Goal: Task Accomplishment & Management: Complete application form

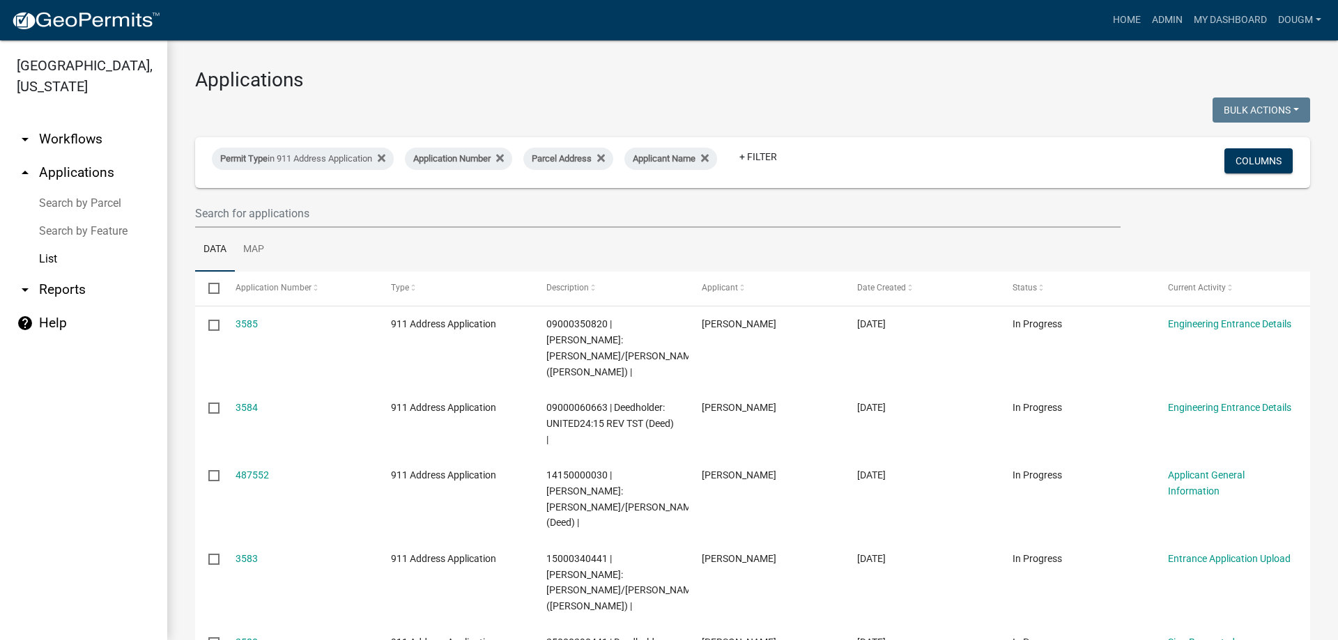
select select "3: 100"
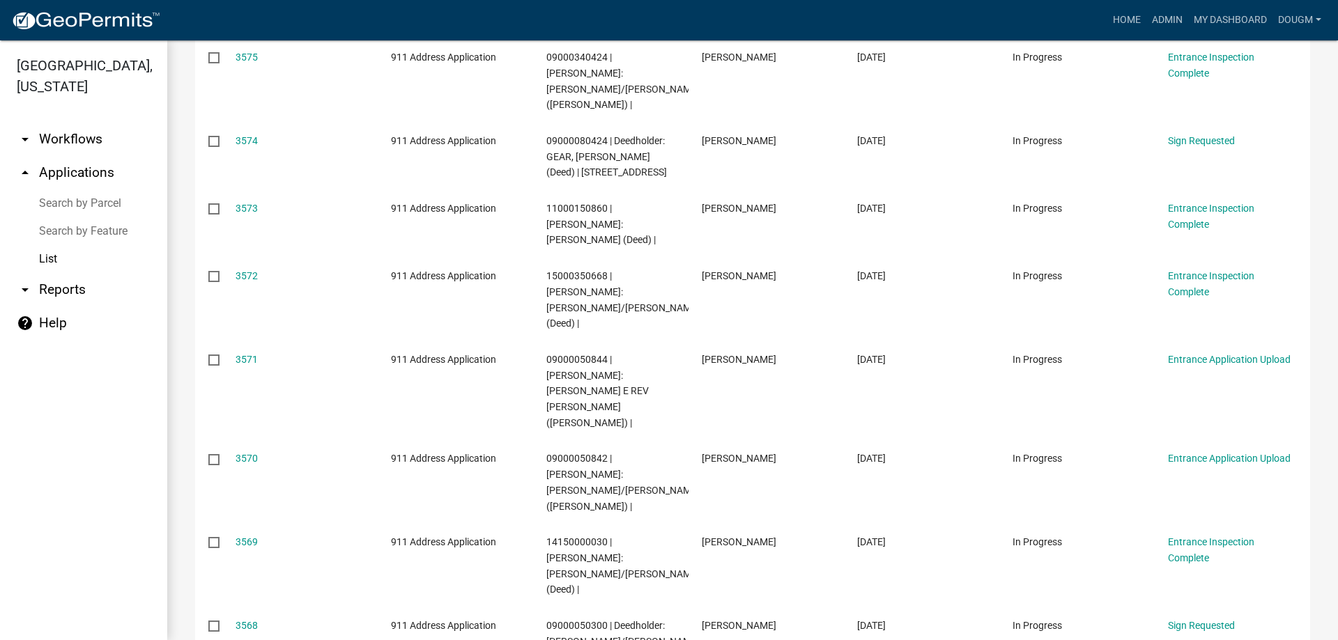
scroll to position [975, 0]
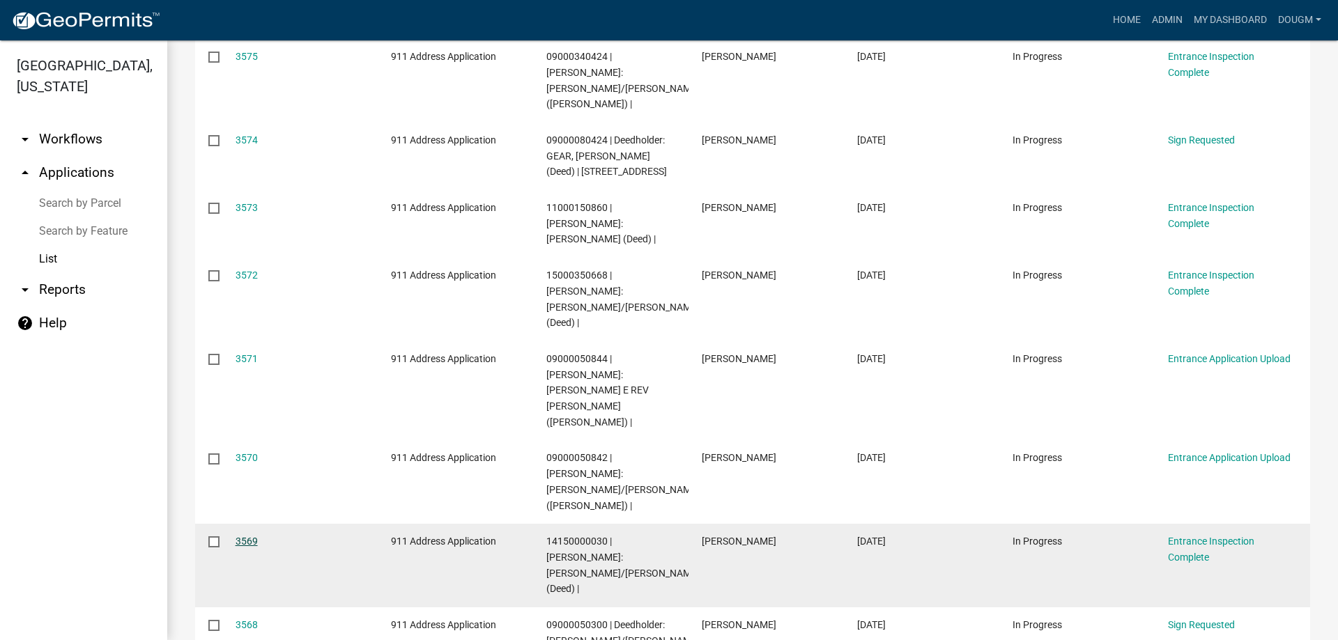
click at [238, 536] on link "3569" at bounding box center [246, 541] width 22 height 11
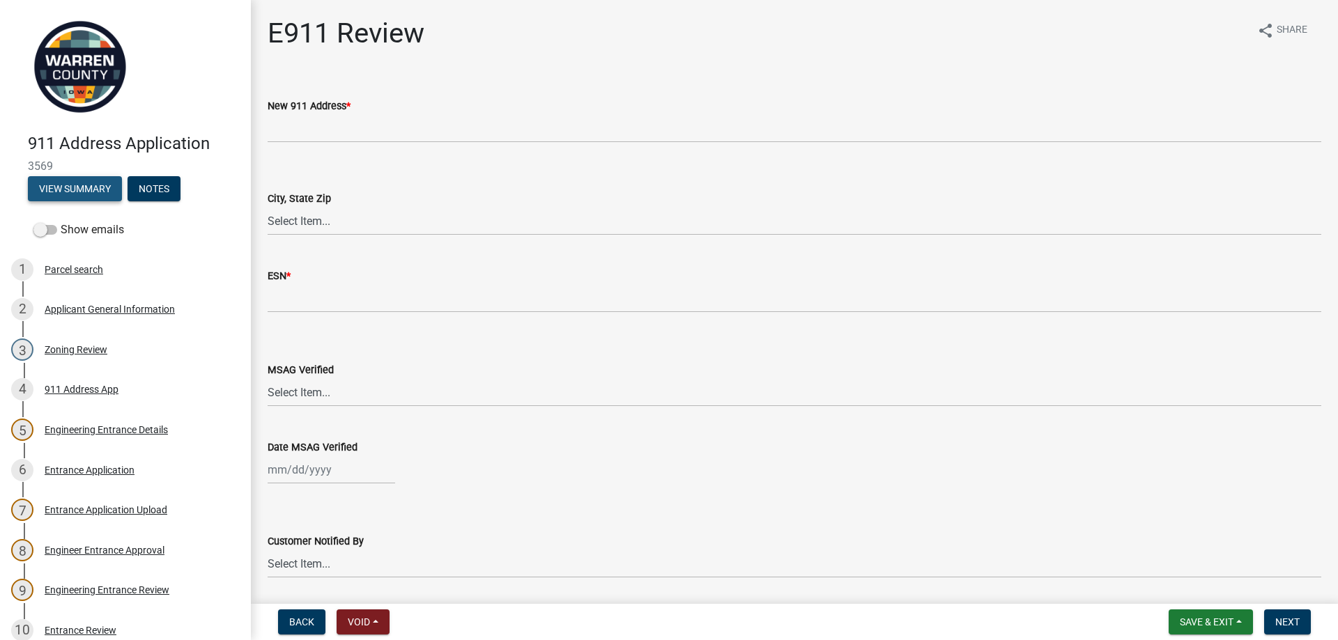
click at [83, 190] on button "View Summary" at bounding box center [75, 188] width 94 height 25
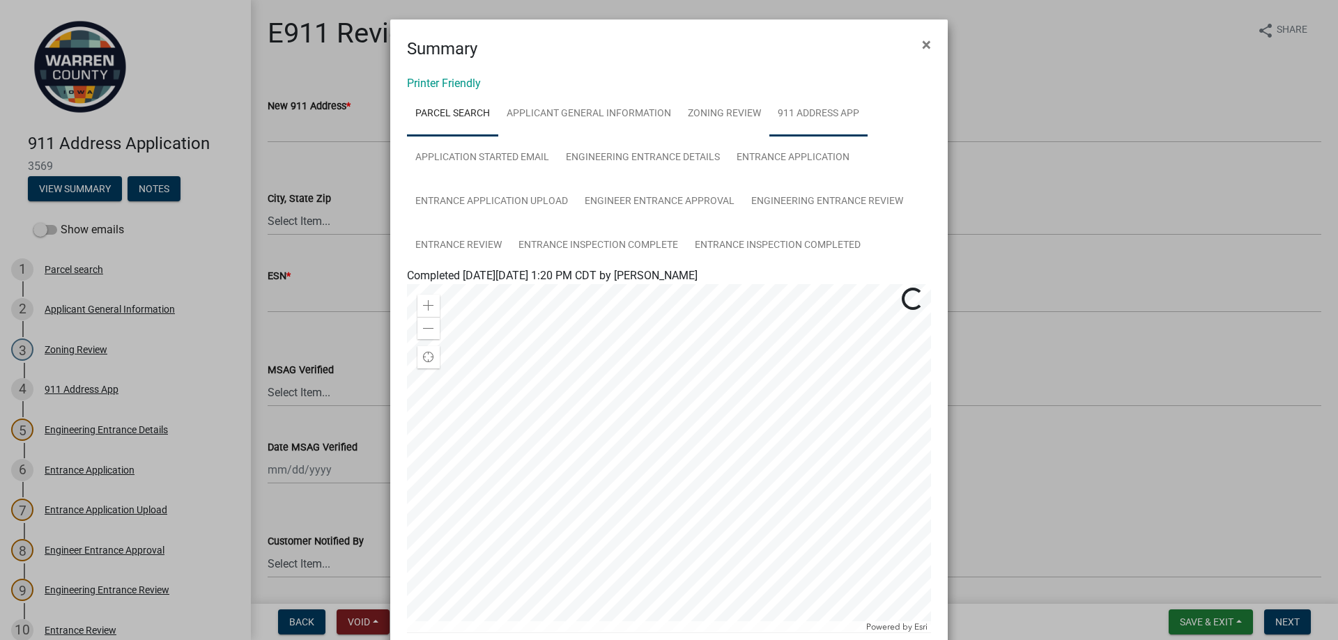
click at [832, 116] on link "911 Address App" at bounding box center [818, 114] width 98 height 45
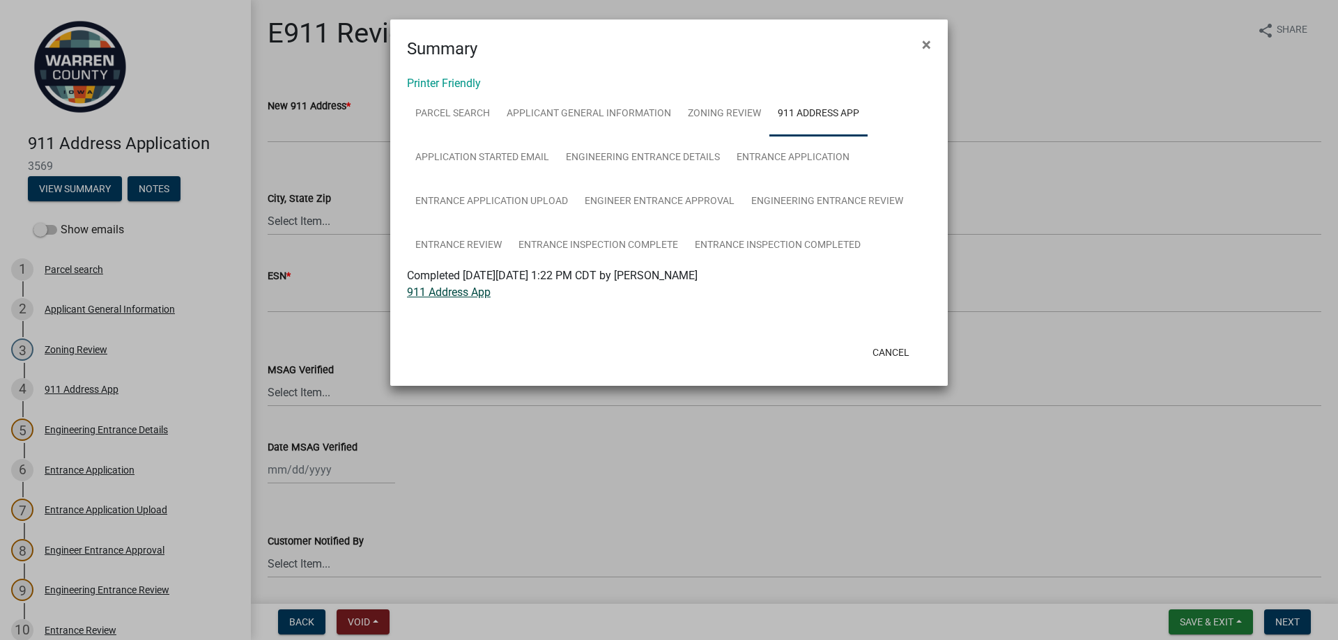
click at [453, 292] on link "911 Address App" at bounding box center [449, 292] width 84 height 13
click at [893, 348] on button "Cancel" at bounding box center [890, 352] width 59 height 25
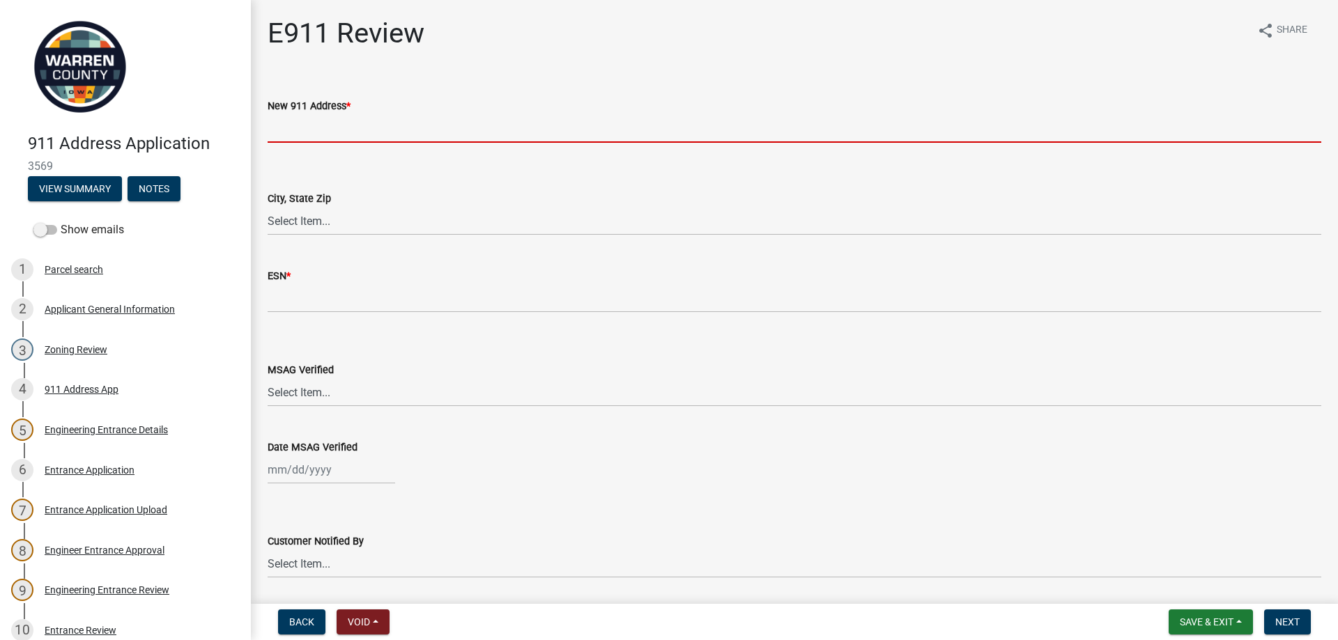
click at [309, 127] on input "New 911 Address *" at bounding box center [794, 128] width 1053 height 29
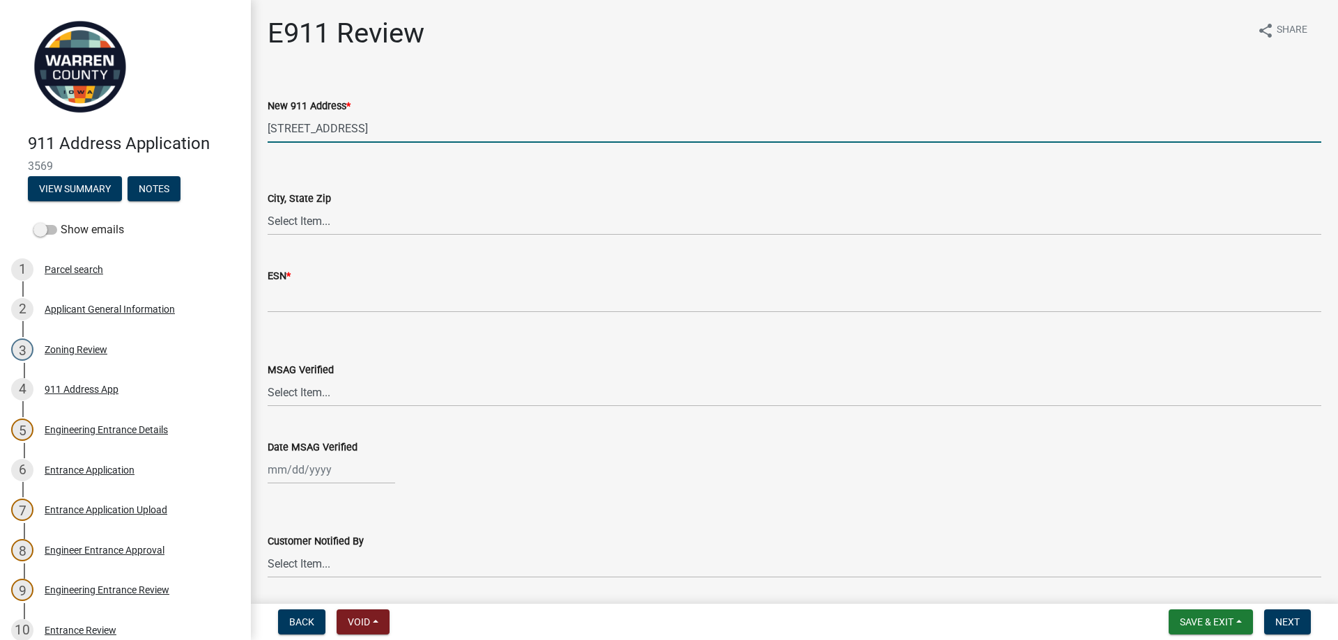
type input "[STREET_ADDRESS]"
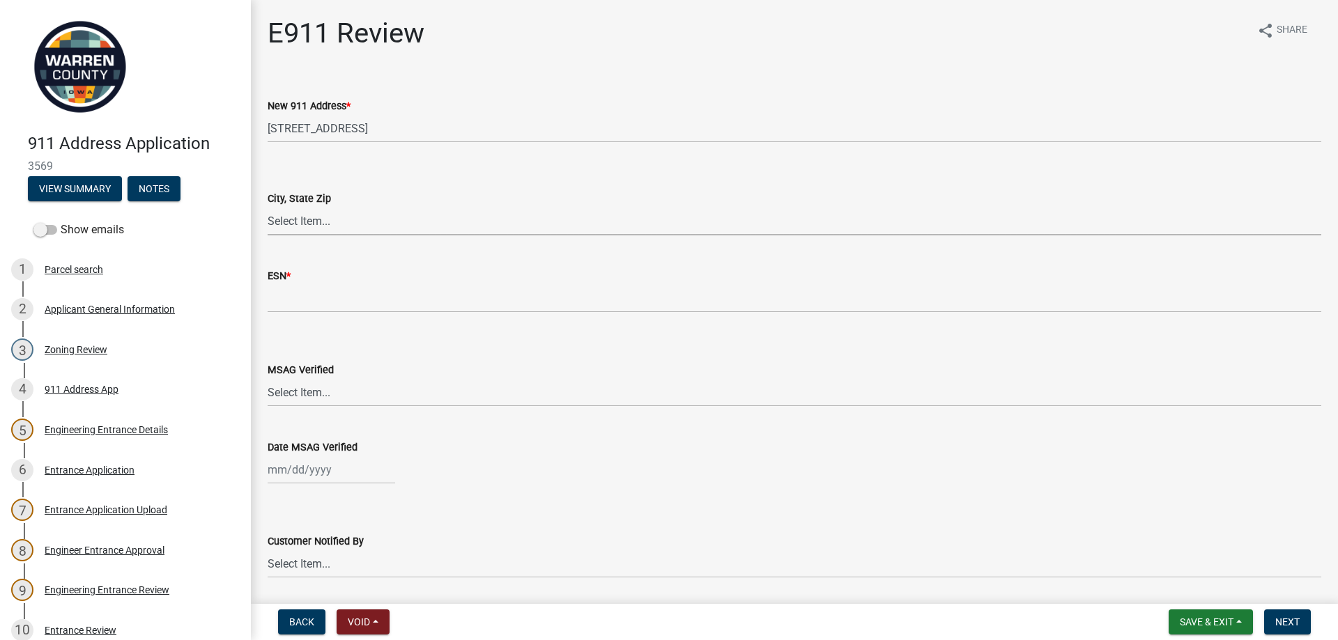
click at [297, 217] on select "Select Item... [GEOGRAPHIC_DATA][PERSON_NAME] [GEOGRAPHIC_DATA][PERSON_NAME][US…" at bounding box center [794, 221] width 1053 height 29
click at [268, 207] on select "Select Item... [GEOGRAPHIC_DATA][PERSON_NAME] [GEOGRAPHIC_DATA][PERSON_NAME][US…" at bounding box center [794, 221] width 1053 height 29
select select "dc59ed34-5144-444c-b73b-199f75f5212e"
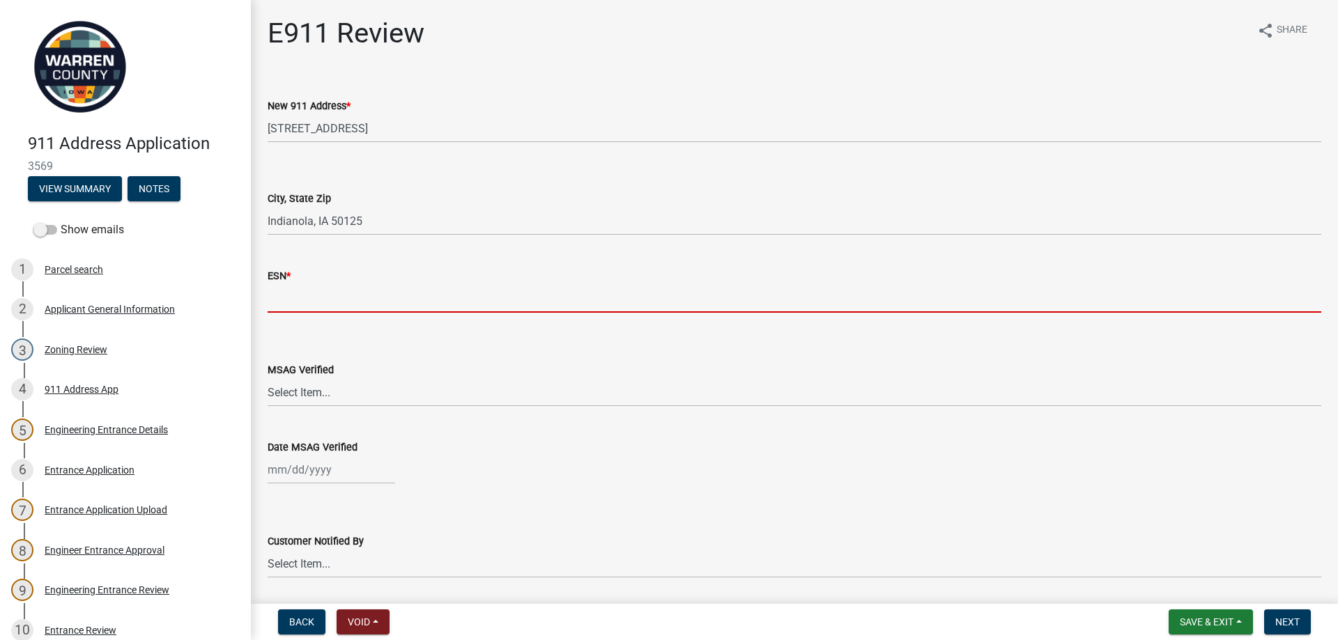
click at [300, 293] on input "text" at bounding box center [794, 298] width 1053 height 29
type input "4304"
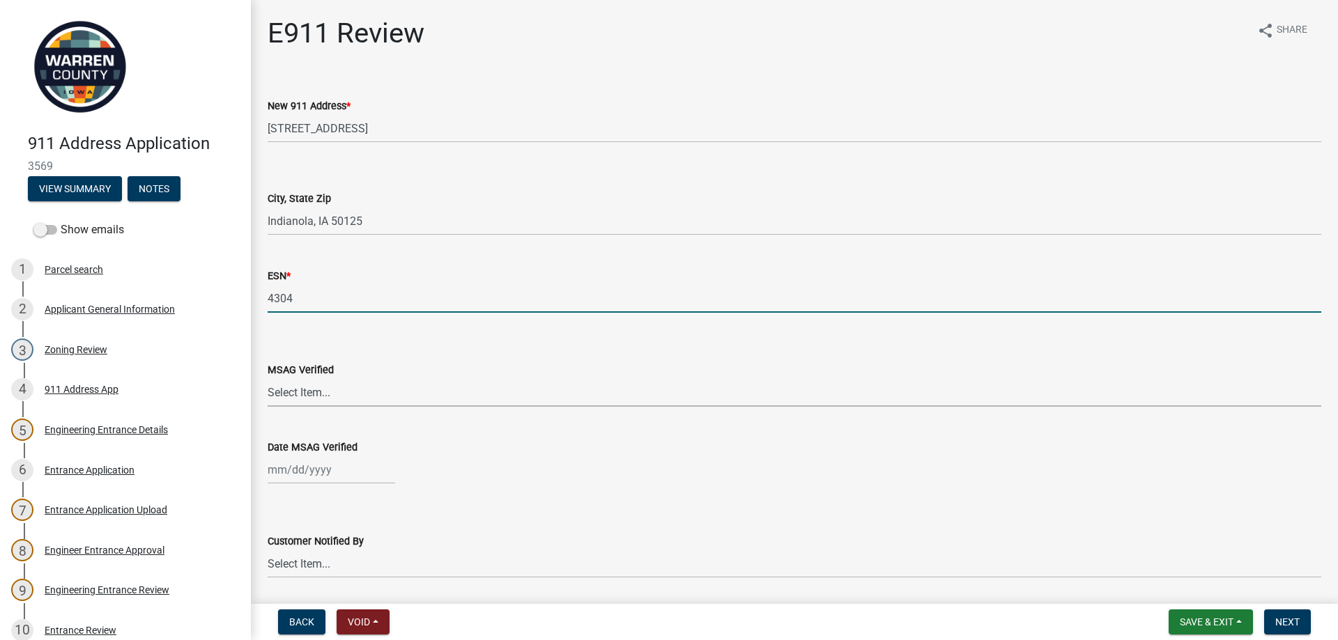
click at [311, 386] on select "Select Item... Yes No" at bounding box center [794, 392] width 1053 height 29
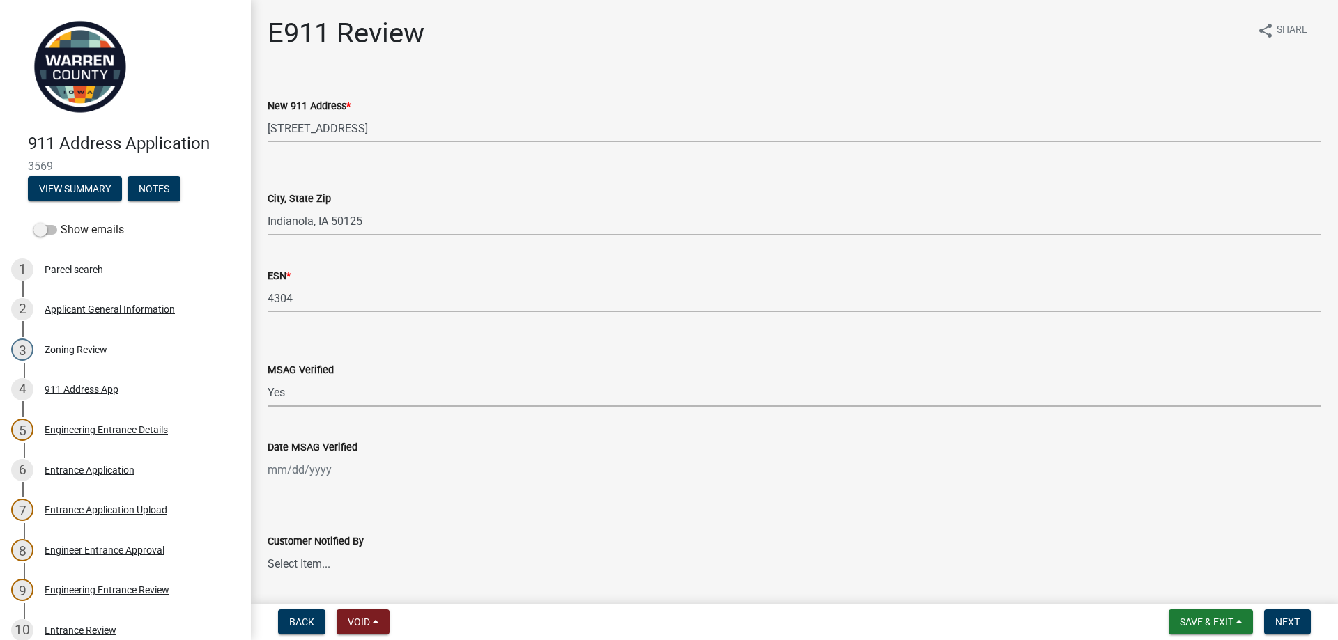
click at [268, 378] on select "Select Item... Yes No" at bounding box center [794, 392] width 1053 height 29
select select "8c22a609-d59d-42b1-8a9a-85abc4109515"
click at [284, 472] on div at bounding box center [331, 470] width 127 height 29
select select "10"
select select "2025"
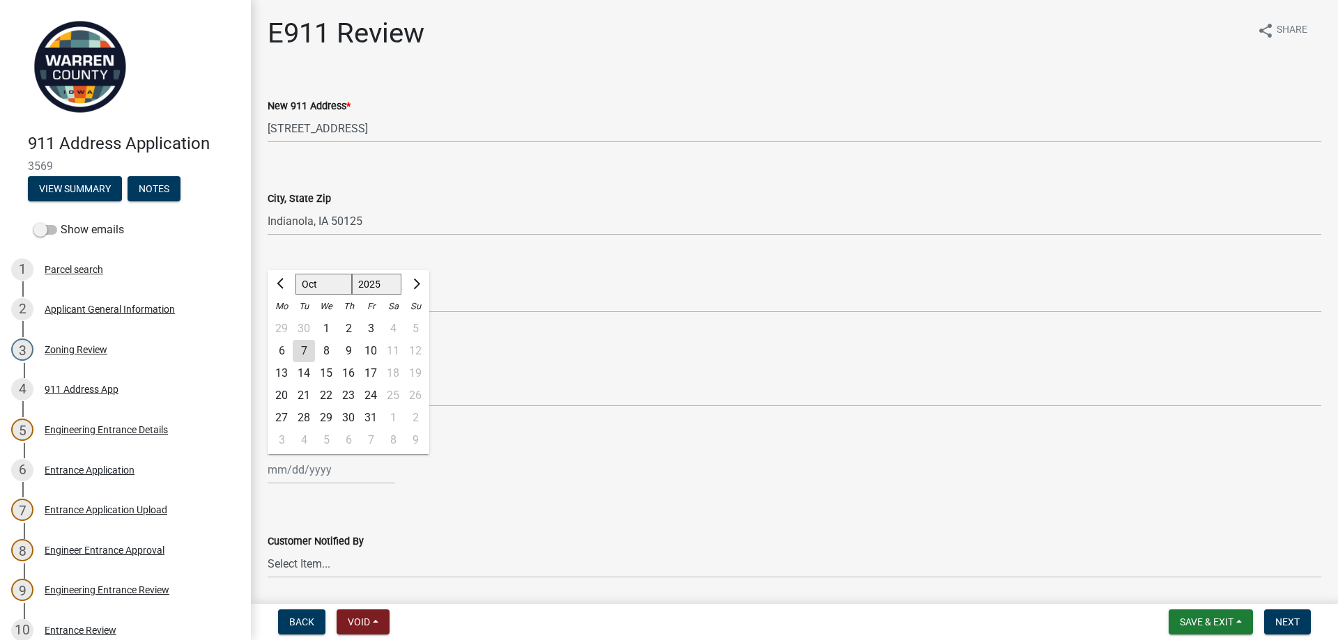
click at [299, 346] on div "7" at bounding box center [304, 351] width 22 height 22
type input "[DATE]"
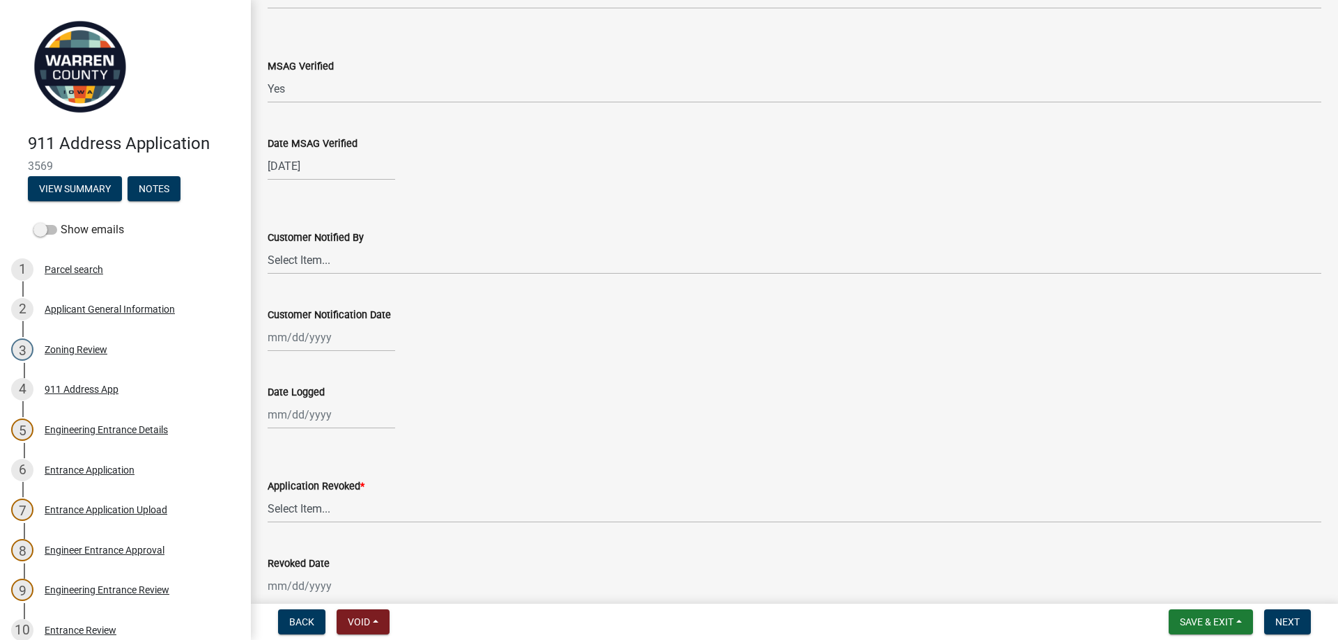
scroll to position [418, 0]
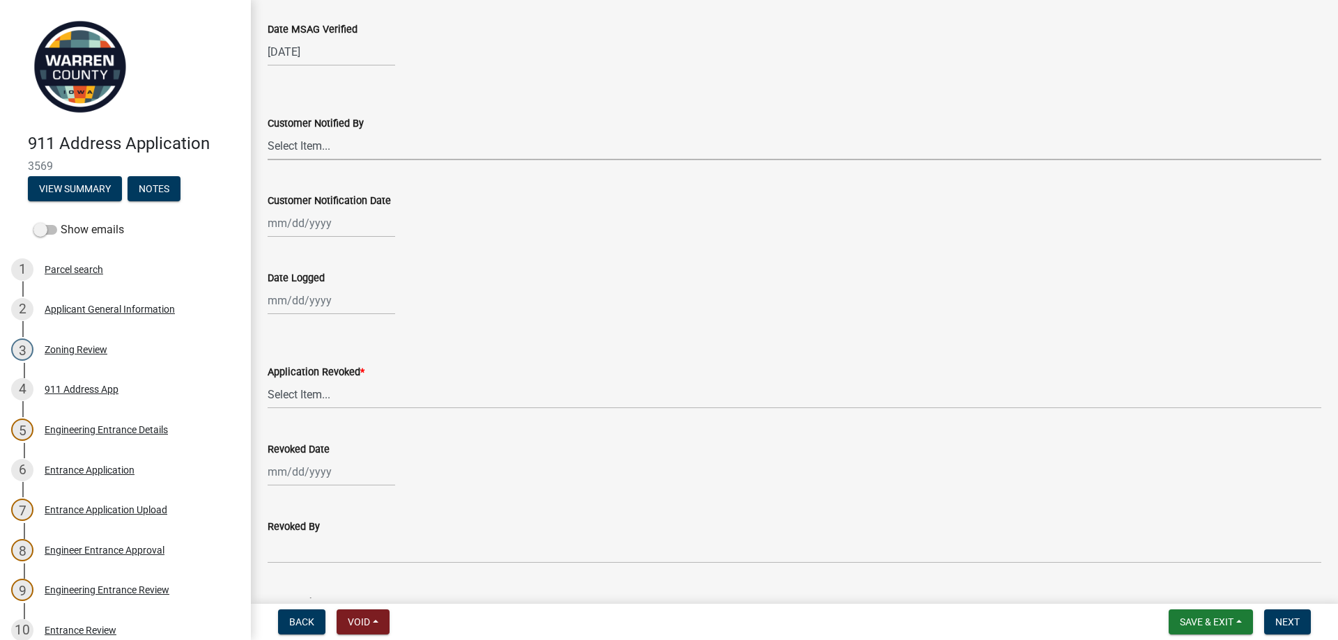
click at [307, 144] on select "Select Item... Phone Letter Phone and Letter" at bounding box center [794, 146] width 1053 height 29
click at [268, 132] on select "Select Item... Phone Letter Phone and Letter" at bounding box center [794, 146] width 1053 height 29
select select "776e5866-48fe-4455-8c4b-917c3f553778"
click at [284, 222] on div at bounding box center [331, 223] width 127 height 29
select select "10"
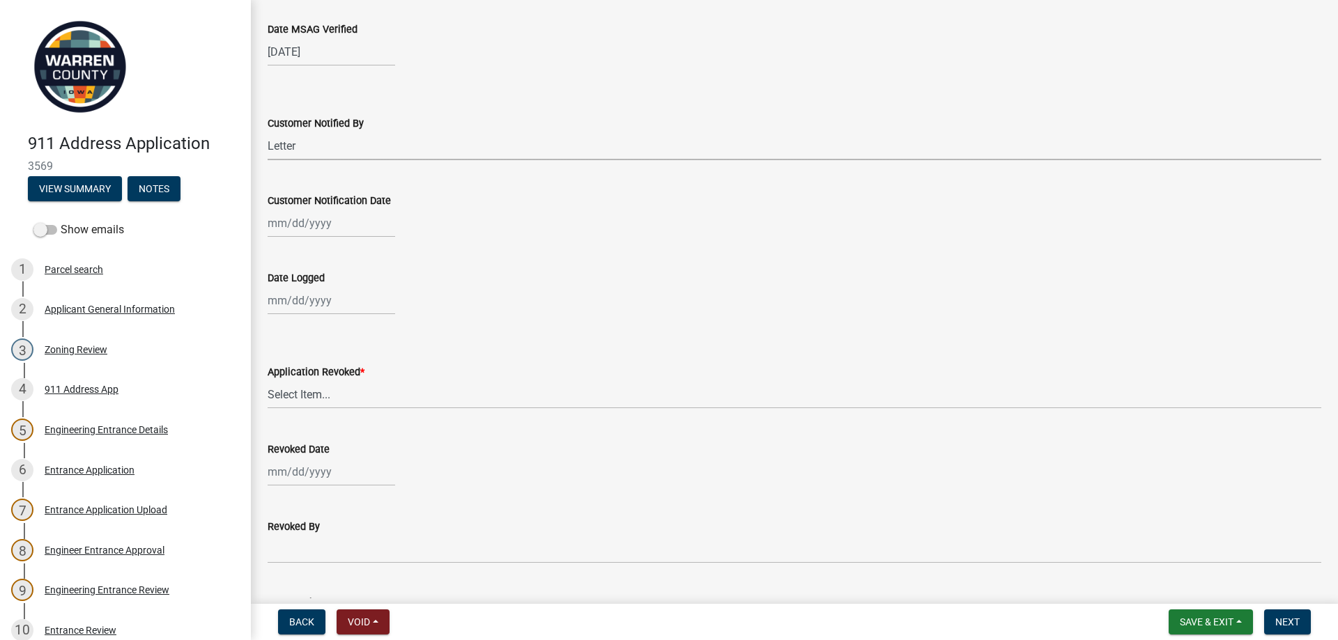
select select "2025"
click at [307, 316] on div "7" at bounding box center [304, 320] width 22 height 22
type input "[DATE]"
click at [300, 308] on div at bounding box center [331, 300] width 127 height 29
select select "10"
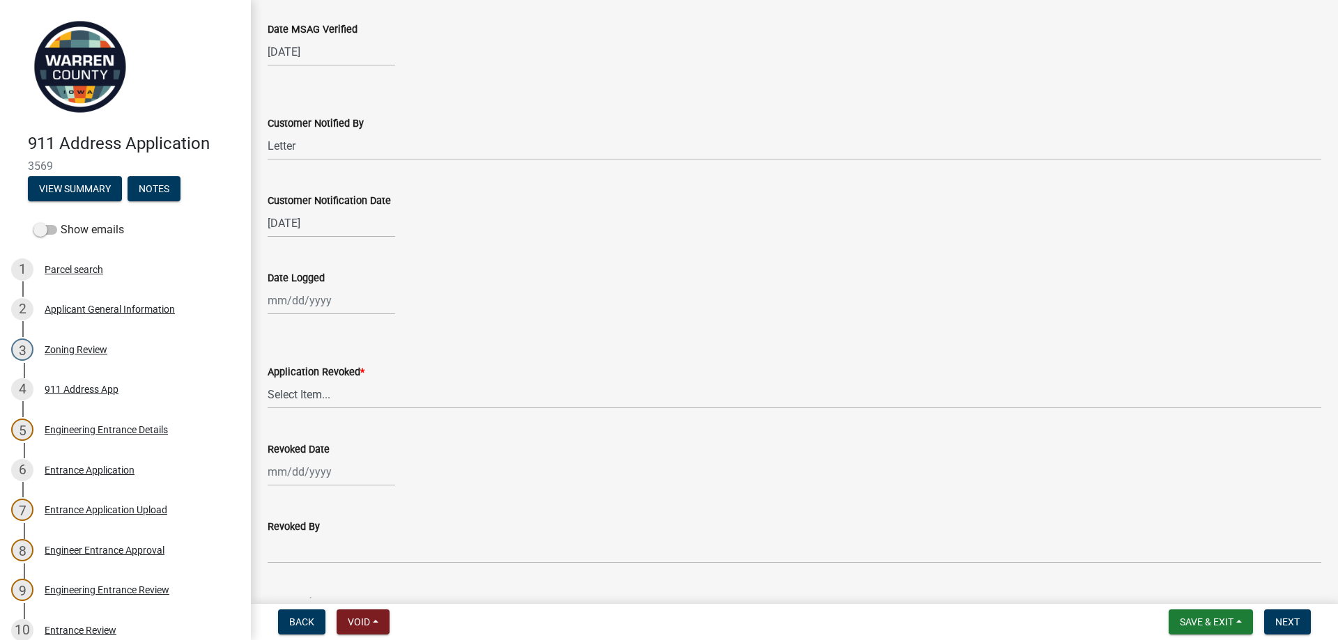
select select "2025"
click at [304, 390] on div "7" at bounding box center [304, 397] width 22 height 22
type input "[DATE]"
click at [304, 390] on select "Select Item... Yes No" at bounding box center [794, 394] width 1053 height 29
click at [268, 380] on select "Select Item... Yes No" at bounding box center [794, 394] width 1053 height 29
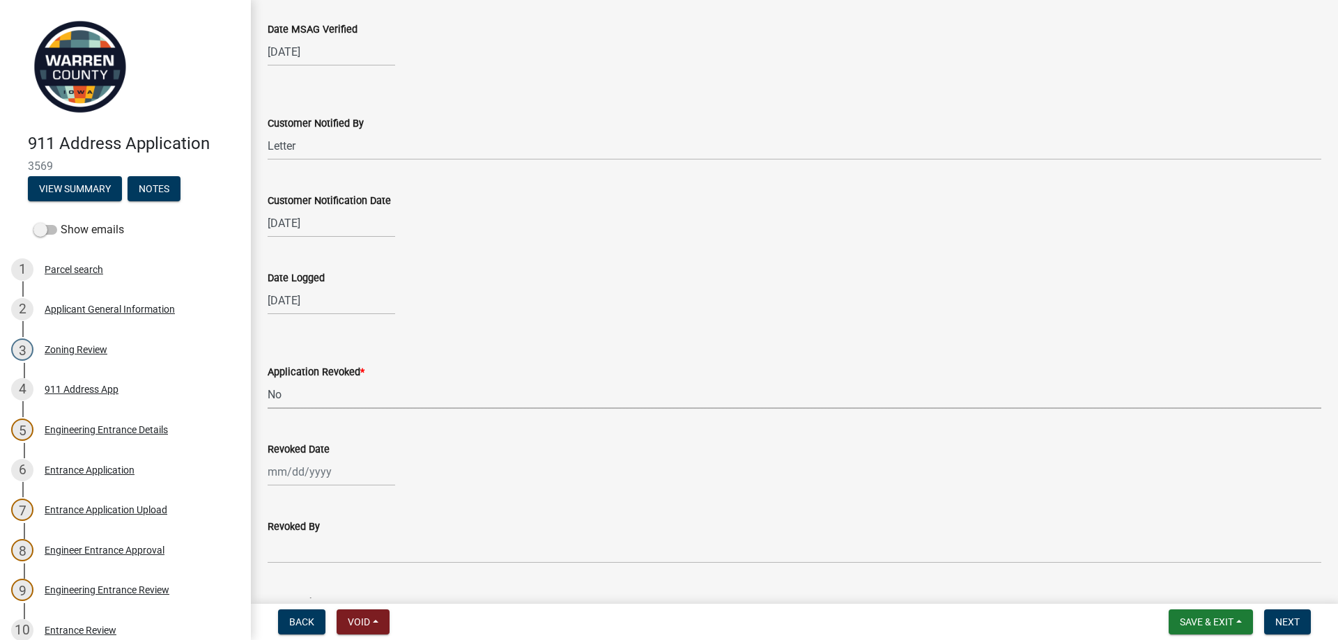
select select "c98b9208-48c9-4ce6-b75d-2f61592d01a5"
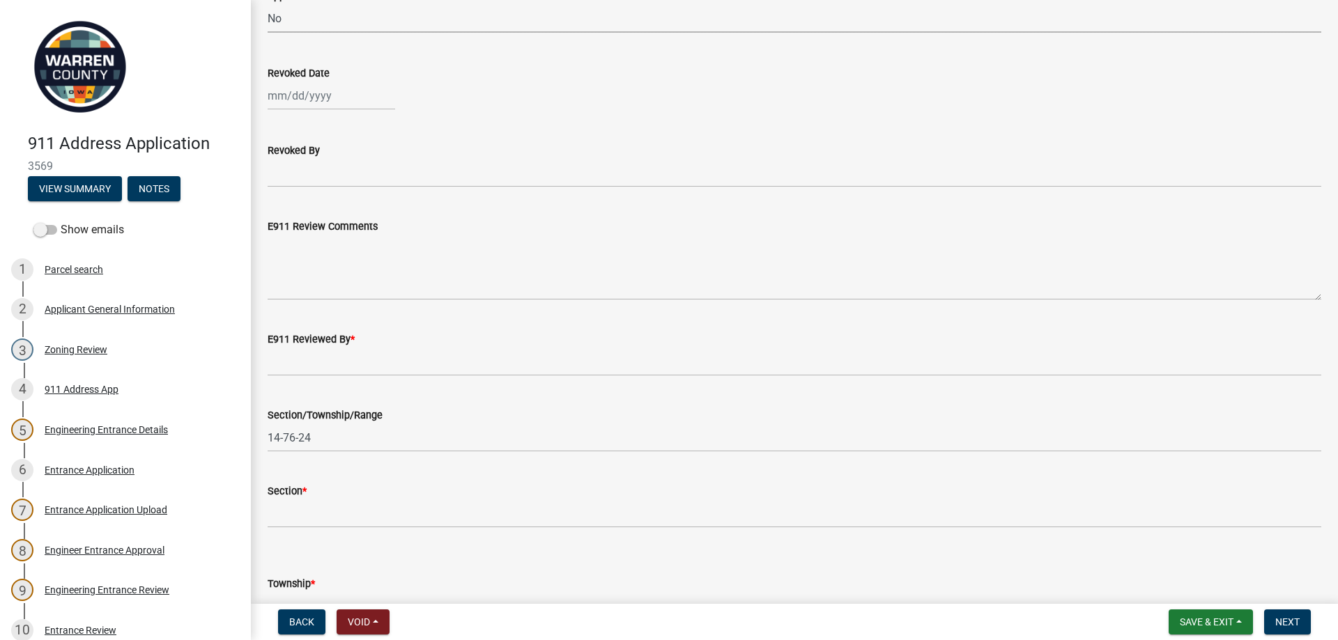
scroll to position [836, 0]
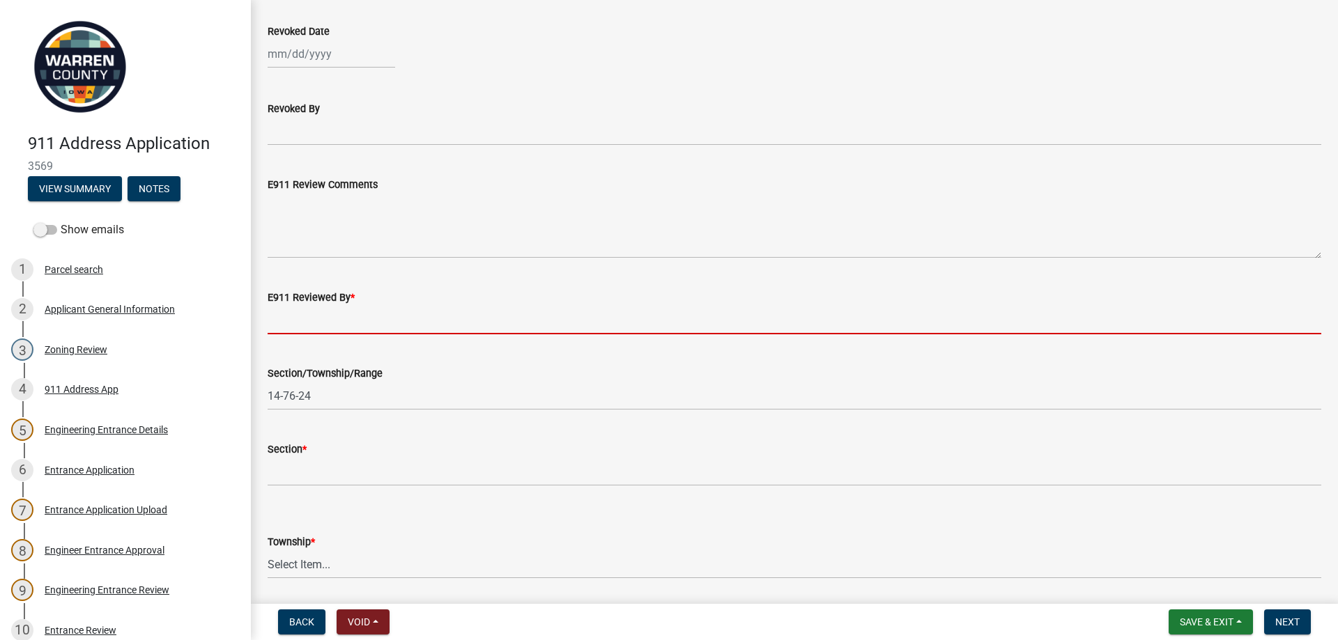
click at [300, 328] on input "E911 Reviewed By *" at bounding box center [794, 320] width 1053 height 29
type input "[PERSON_NAME]"
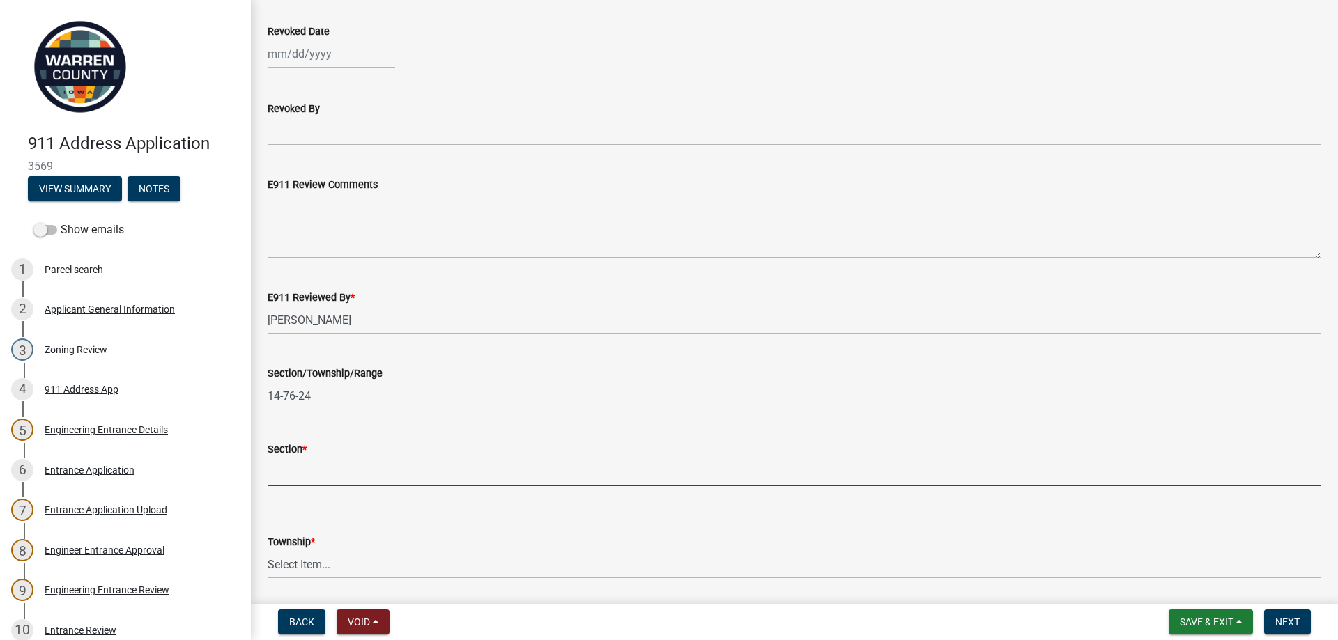
click at [286, 474] on input "Section *" at bounding box center [794, 472] width 1053 height 29
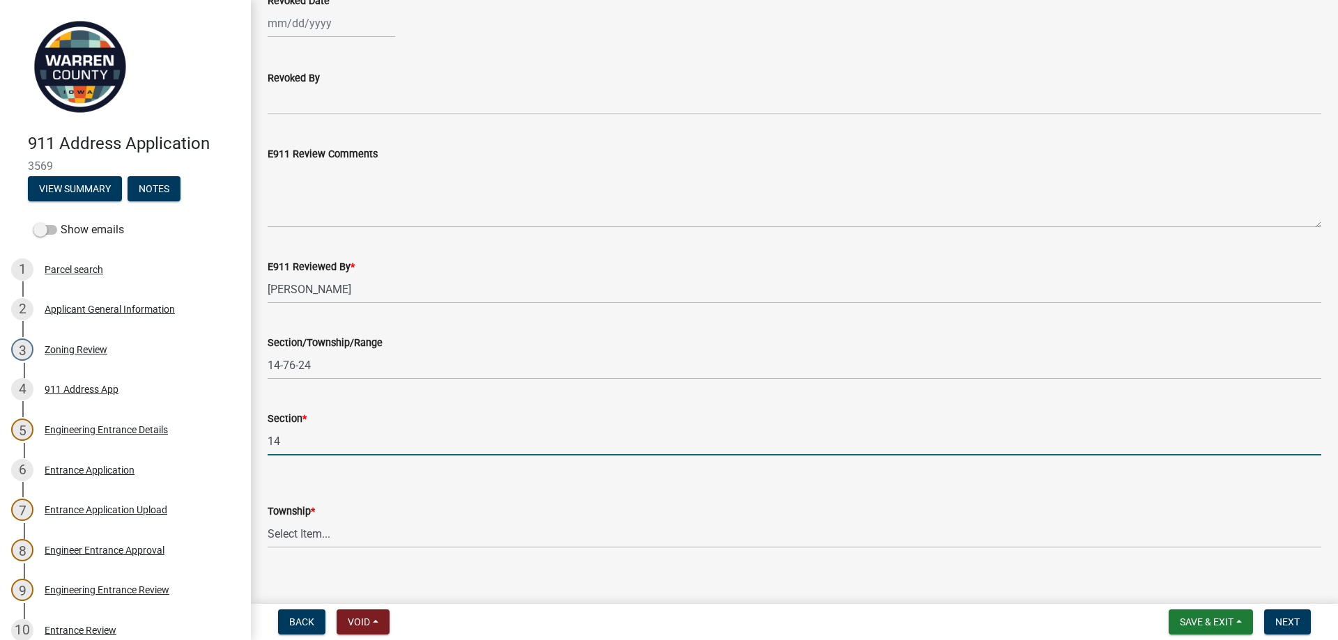
scroll to position [883, 0]
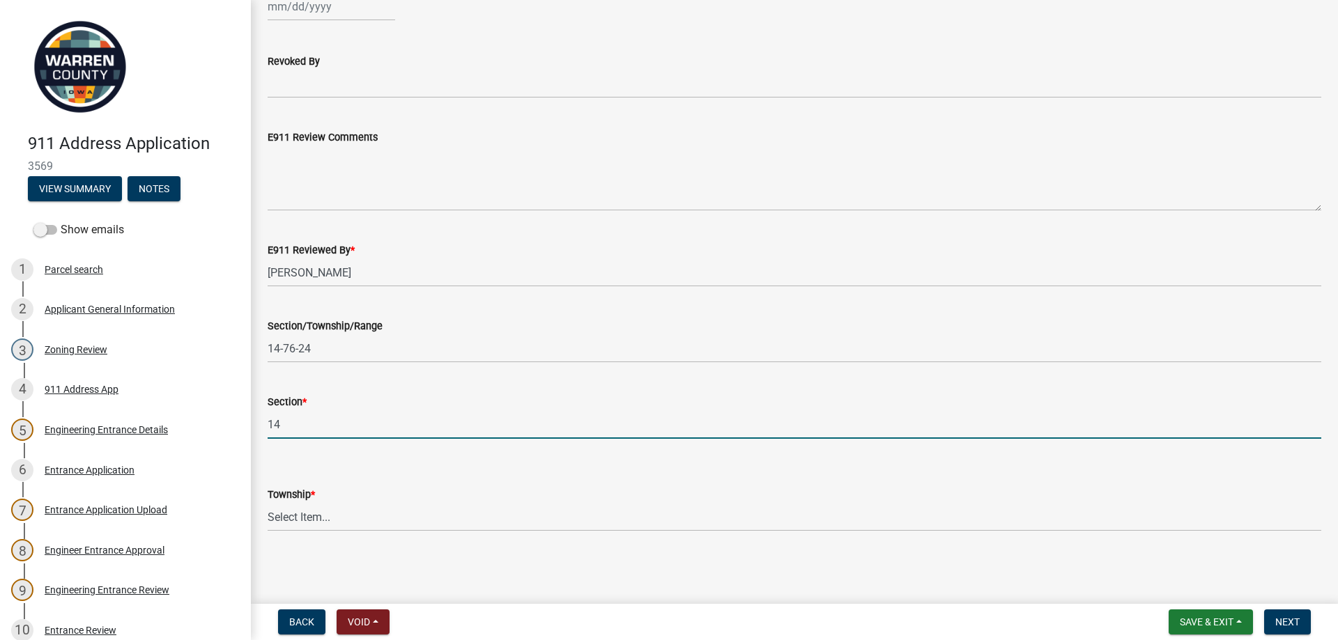
type input "14"
click at [282, 519] on select "Select Item... [PERSON_NAME] [PERSON_NAME] [PERSON_NAME] Liberty [PERSON_NAME] …" at bounding box center [794, 517] width 1053 height 29
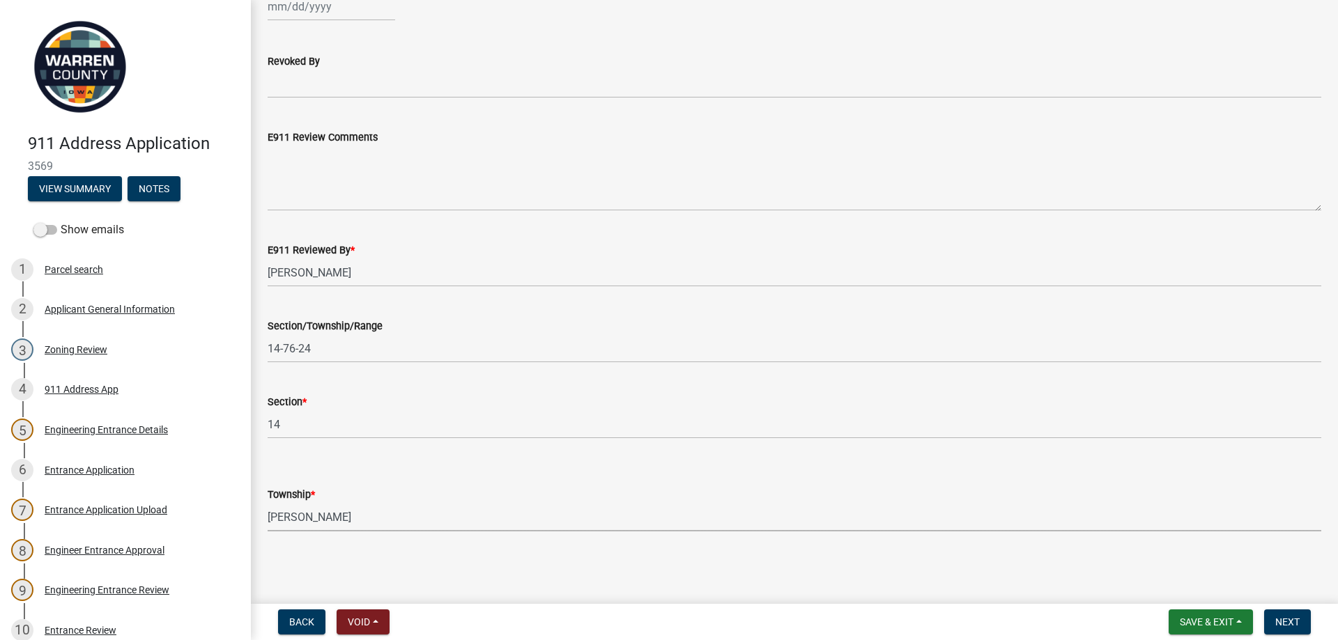
click at [268, 503] on select "Select Item... [PERSON_NAME] [PERSON_NAME] [PERSON_NAME] Liberty [PERSON_NAME] …" at bounding box center [794, 517] width 1053 height 29
select select "4ccf85c0-26ce-4a24-a33e-ddaa3e84f907"
click at [1292, 617] on span "Next" at bounding box center [1287, 622] width 24 height 11
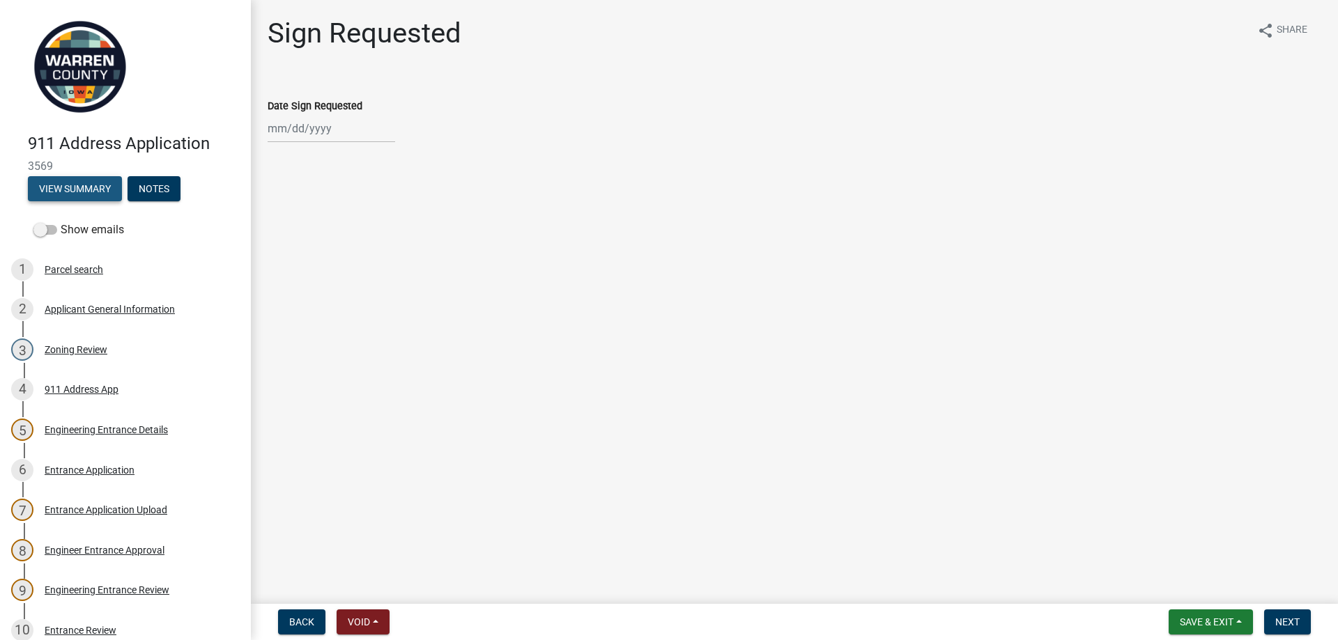
click at [73, 182] on button "View Summary" at bounding box center [75, 188] width 94 height 25
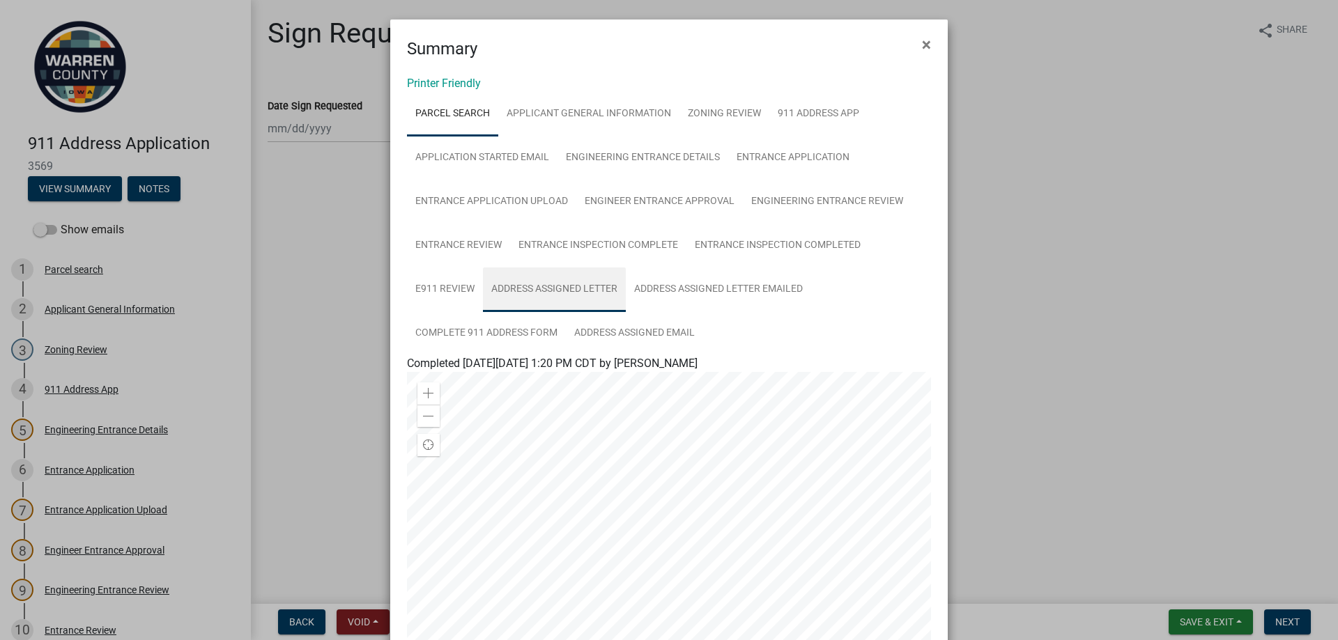
click at [582, 287] on link "Address Assigned Letter" at bounding box center [554, 290] width 143 height 45
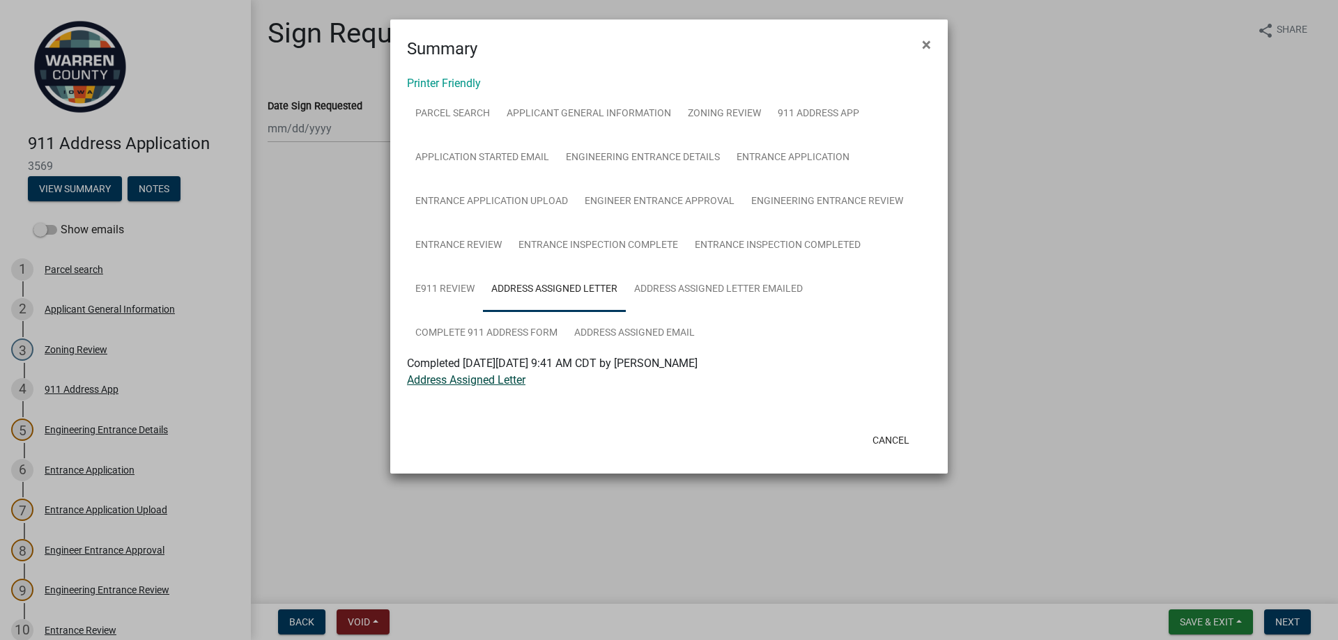
click at [478, 380] on link "Address Assigned Letter" at bounding box center [466, 379] width 118 height 13
click at [933, 43] on button "×" at bounding box center [925, 44] width 31 height 39
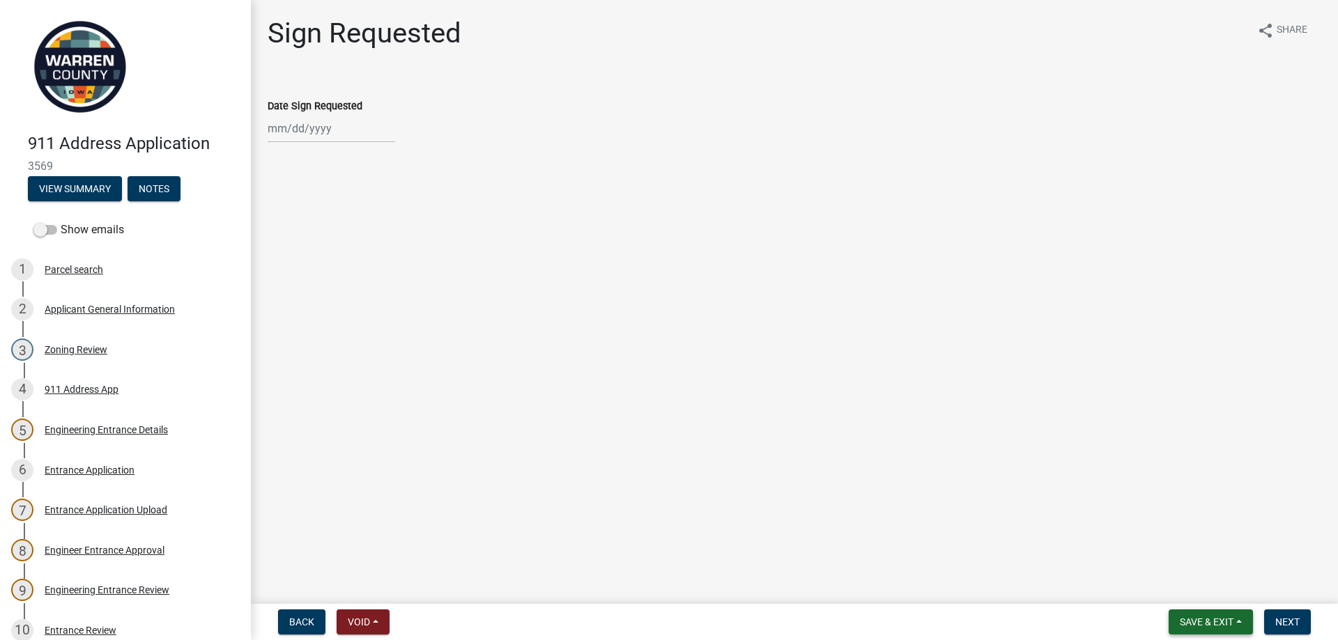
click at [1203, 618] on span "Save & Exit" at bounding box center [1206, 622] width 54 height 11
click at [1184, 577] on button "Save & Exit" at bounding box center [1196, 585] width 111 height 33
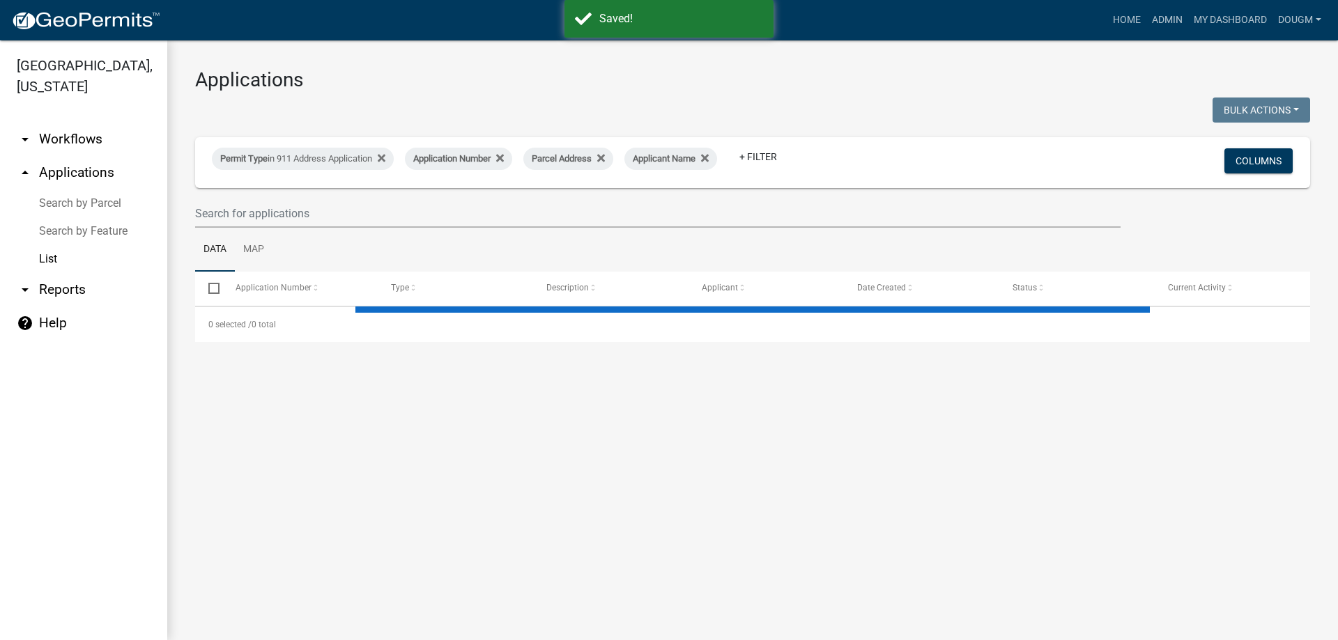
select select "3: 100"
